Goal: Use online tool/utility: Utilize a website feature to perform a specific function

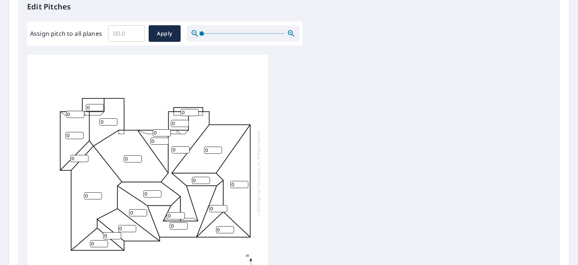
scroll to position [209, 0]
click at [139, 43] on input "Assign pitch to all planes" at bounding box center [126, 34] width 37 height 21
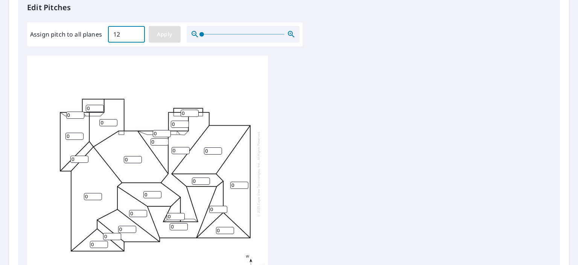
type input "12"
click at [153, 39] on button "Apply" at bounding box center [165, 34] width 32 height 17
type input "12"
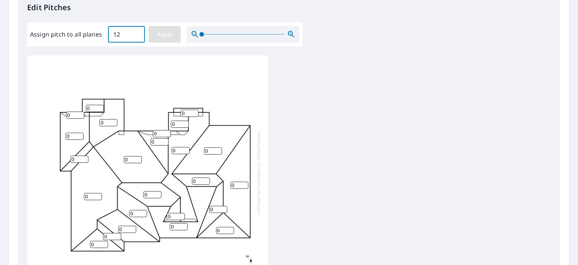
type input "12"
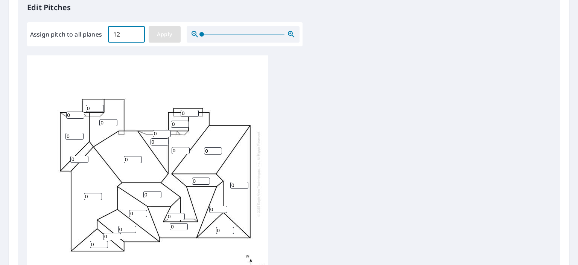
type input "12"
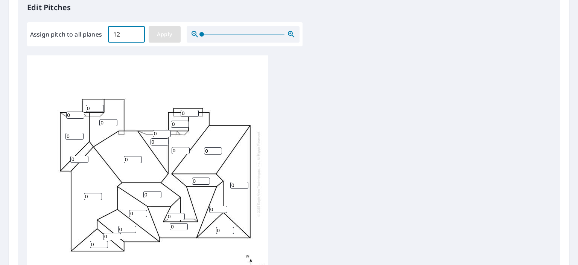
type input "12"
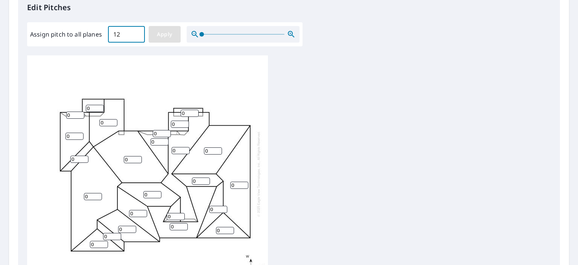
type input "12"
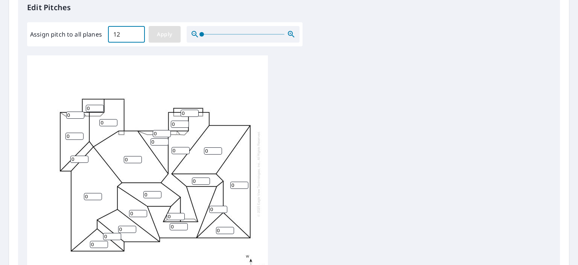
type input "12"
drag, startPoint x: 181, startPoint y: 227, endPoint x: 141, endPoint y: 232, distance: 39.4
click at [141, 232] on div "12 12 12 12 12 12 12 12 12 12 12 12 12 12 12 12 12 12 12 12 12 12 12 12" at bounding box center [147, 173] width 241 height 236
type input "4"
type input "3"
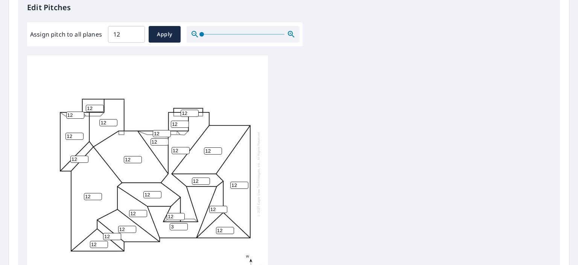
click at [416, 155] on div "12 12 12 12 12 3 12 12 12 12 12 12 12 12 12 12 12 12 12 12 12 12 12 12" at bounding box center [289, 173] width 524 height 236
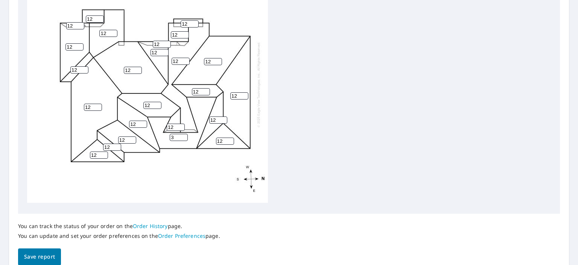
scroll to position [298, 0]
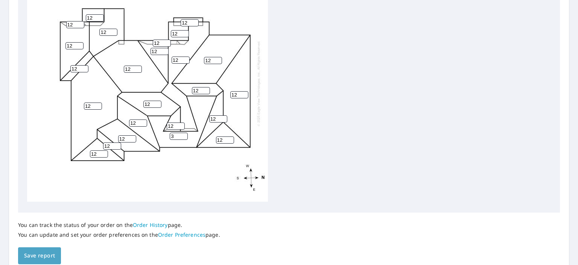
click at [42, 259] on span "Save report" at bounding box center [39, 255] width 31 height 9
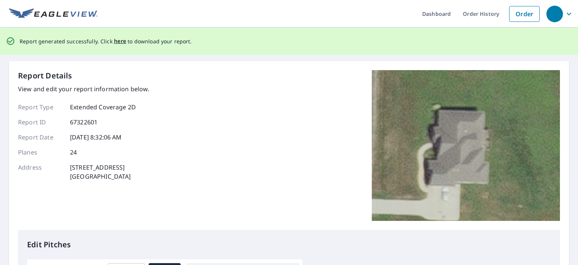
scroll to position [0, 0]
click at [117, 41] on span "here" at bounding box center [120, 41] width 12 height 9
